Goal: Transaction & Acquisition: Purchase product/service

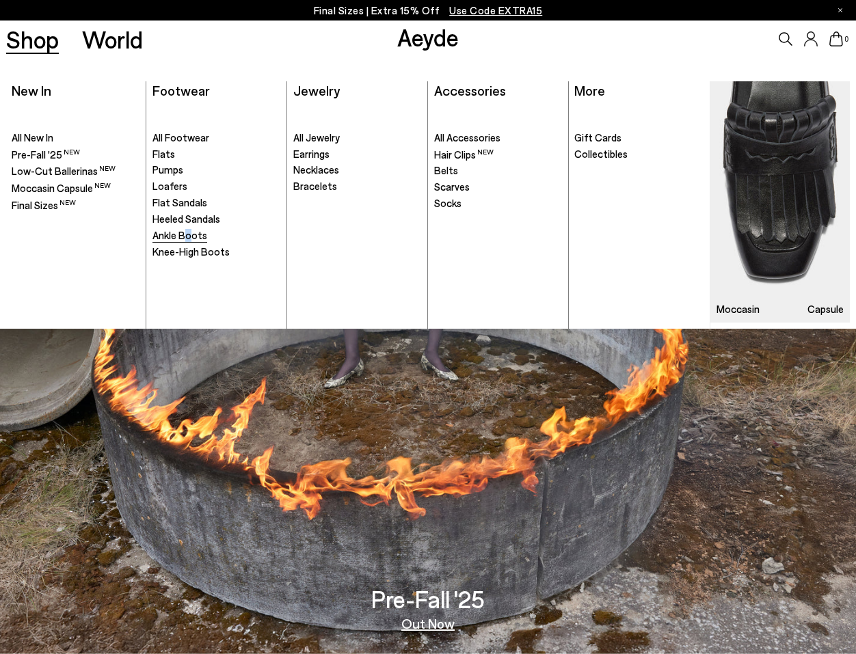
drag, startPoint x: 189, startPoint y: 228, endPoint x: 185, endPoint y: 239, distance: 12.3
click at [185, 239] on ul ". All Footwear Flats" at bounding box center [216, 216] width 129 height 226
click at [185, 239] on span "Ankle Boots" at bounding box center [179, 235] width 55 height 12
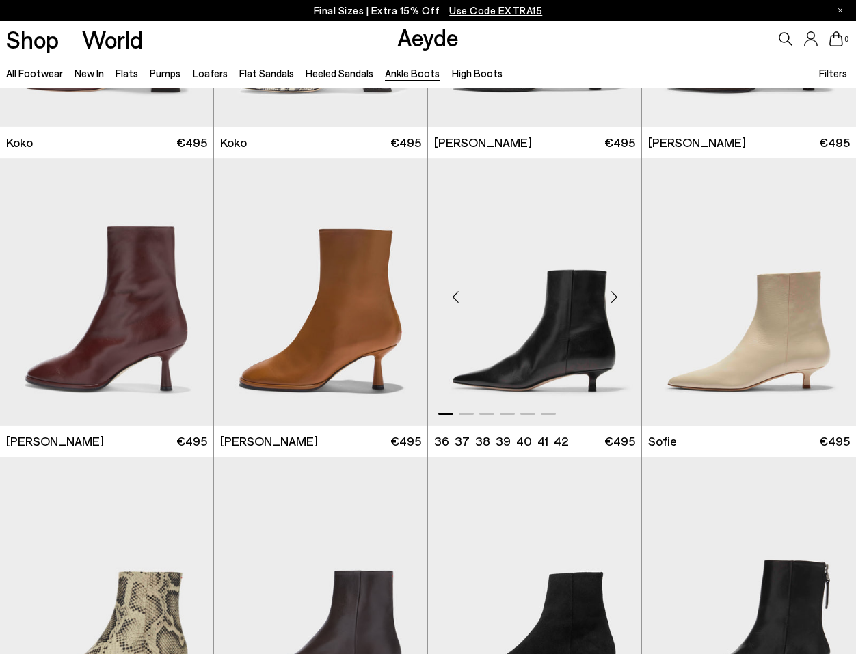
scroll to position [1033, 0]
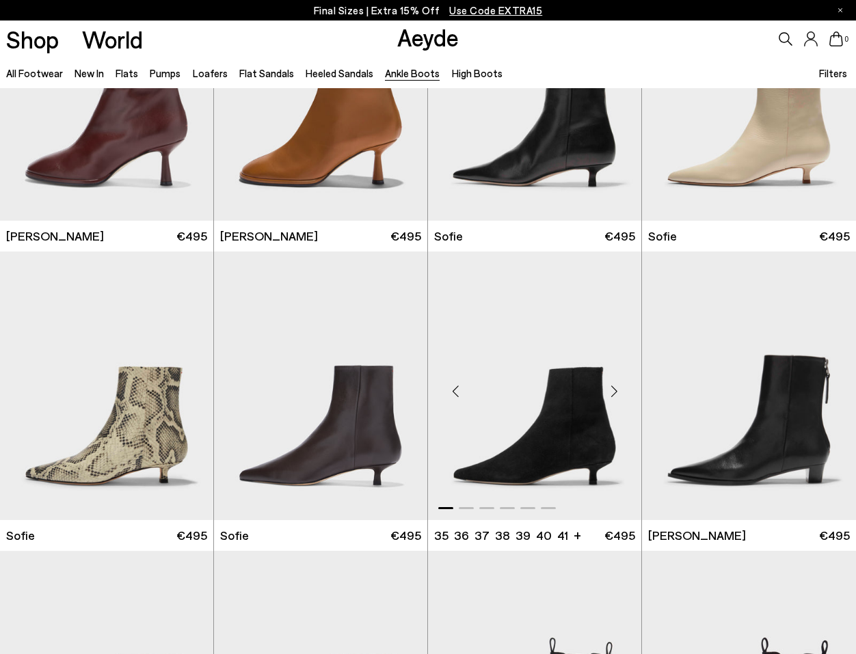
click at [531, 372] on img "1 / 6" at bounding box center [534, 386] width 213 height 268
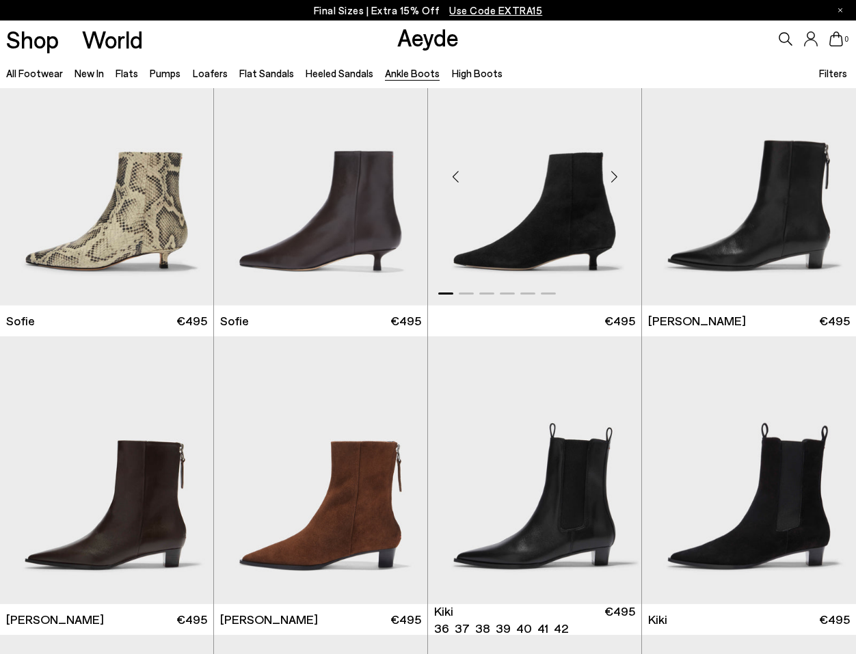
scroll to position [1170, 0]
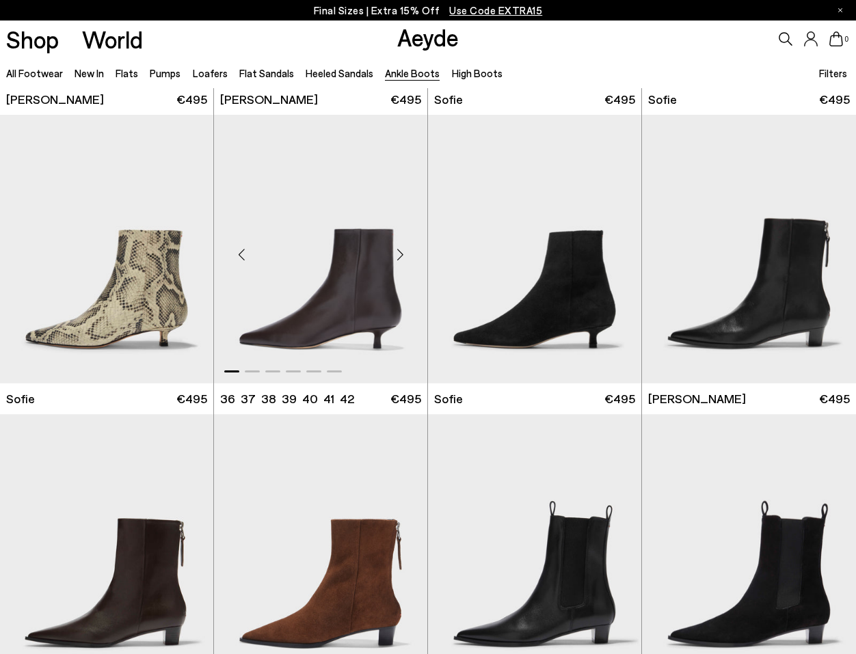
click at [350, 308] on img "1 / 6" at bounding box center [320, 249] width 213 height 268
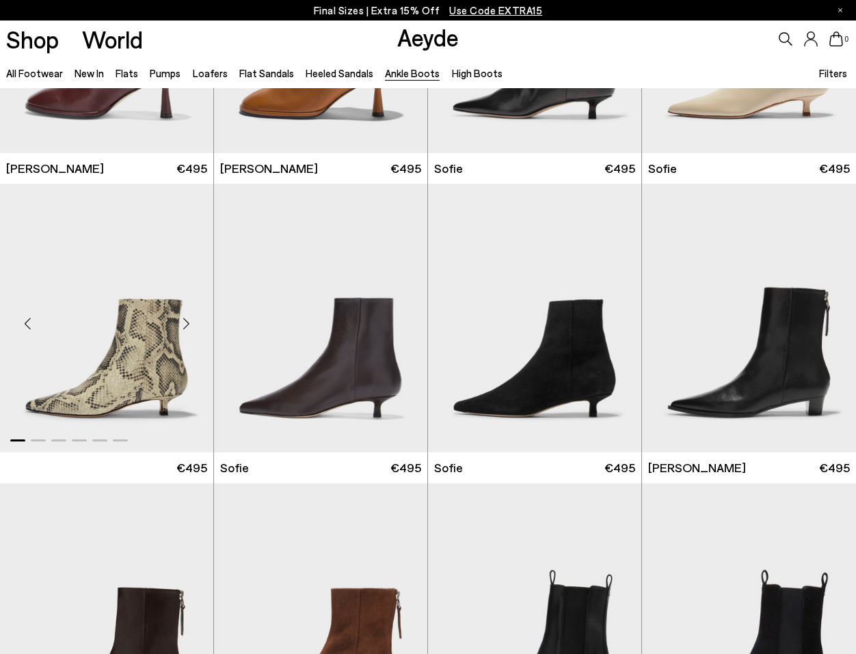
scroll to position [965, 0]
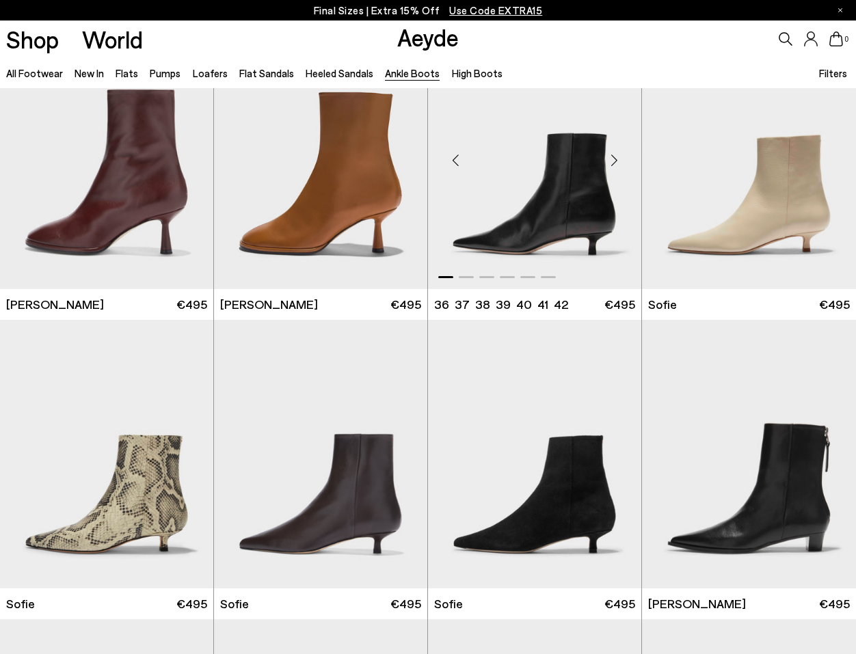
click at [550, 209] on img "1 / 6" at bounding box center [534, 155] width 213 height 268
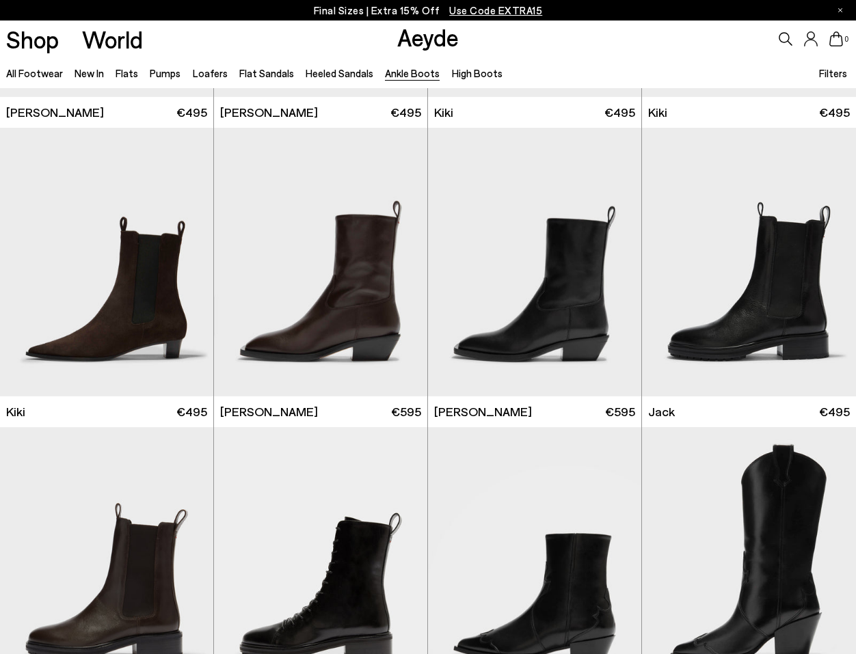
scroll to position [1641, 0]
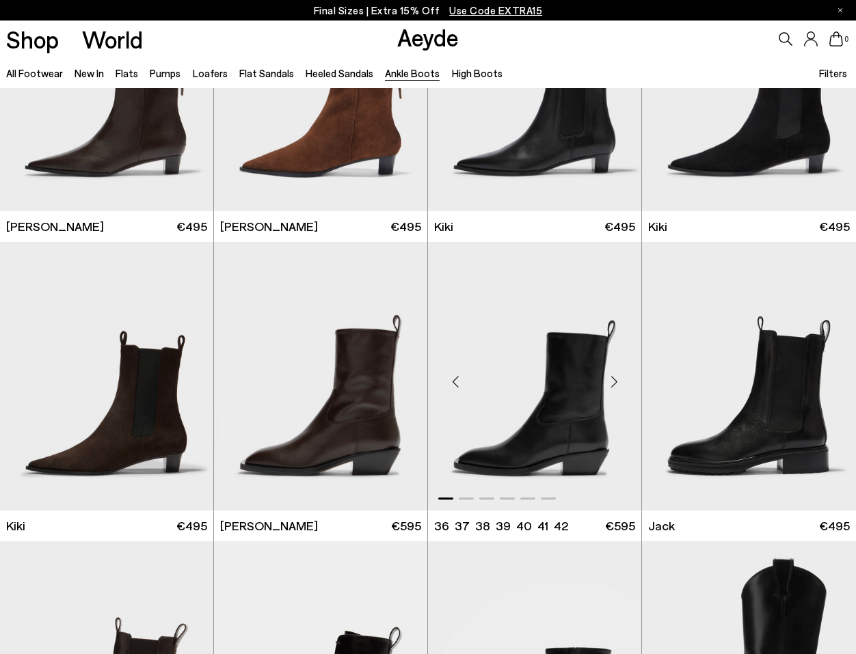
click at [528, 390] on img "1 / 6" at bounding box center [534, 376] width 213 height 268
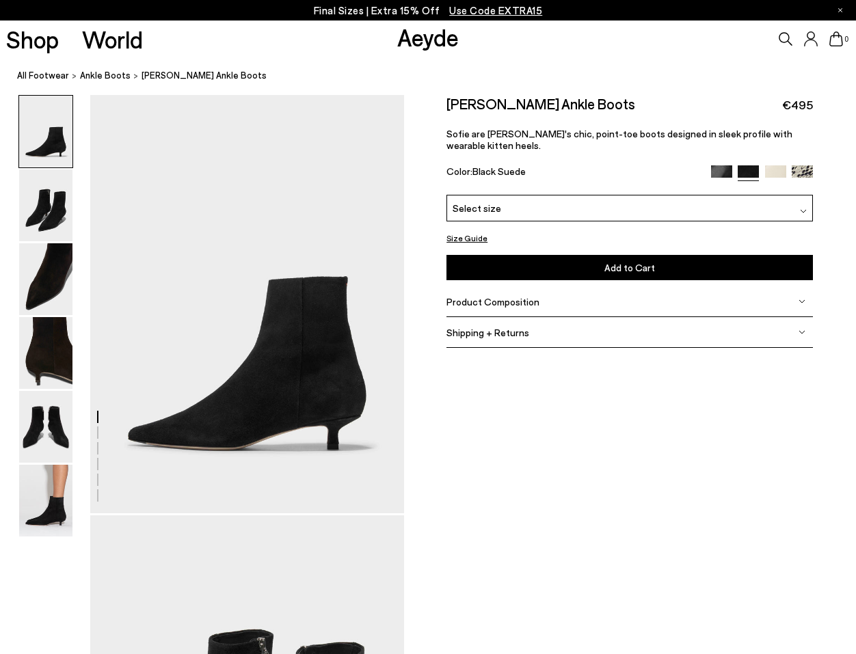
click at [539, 286] on div "Product Composition" at bounding box center [629, 301] width 366 height 31
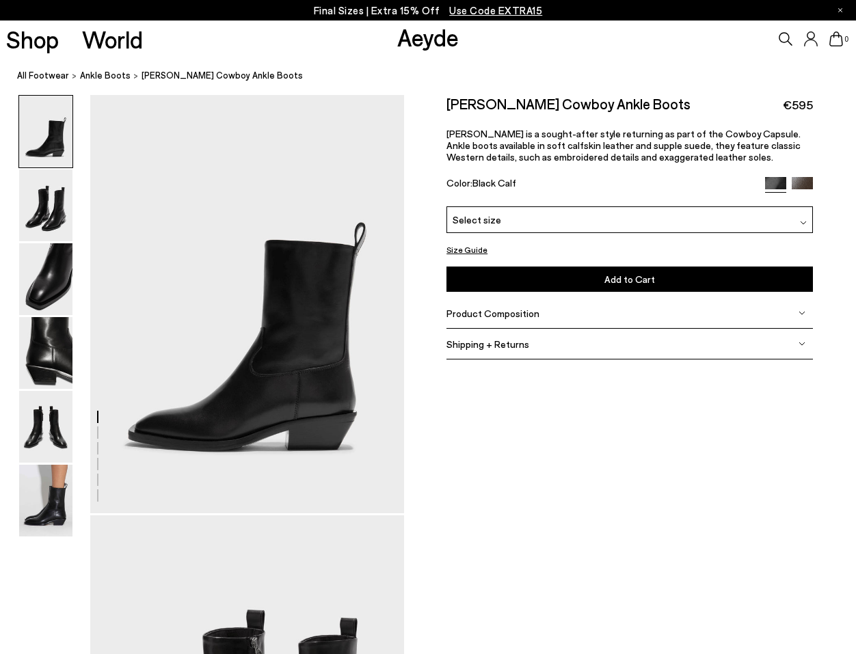
click at [530, 316] on span "Product Composition" at bounding box center [492, 314] width 93 height 12
